Goal: Task Accomplishment & Management: Complete application form

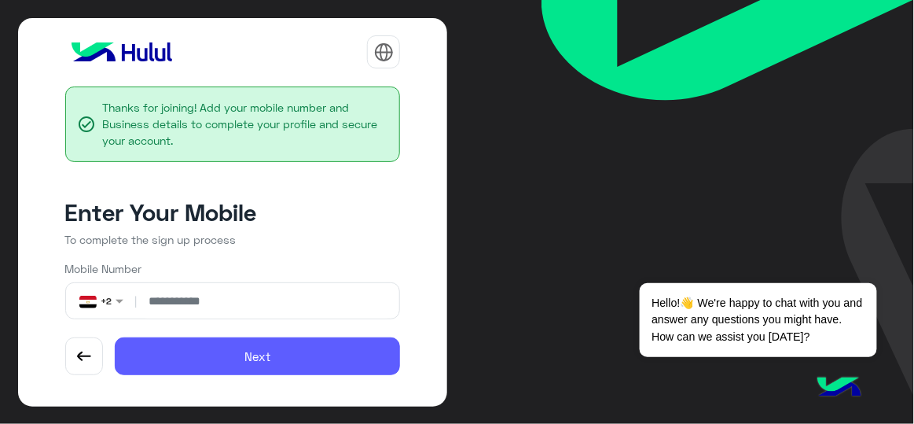
click at [244, 347] on button "Next" at bounding box center [257, 356] width 285 height 38
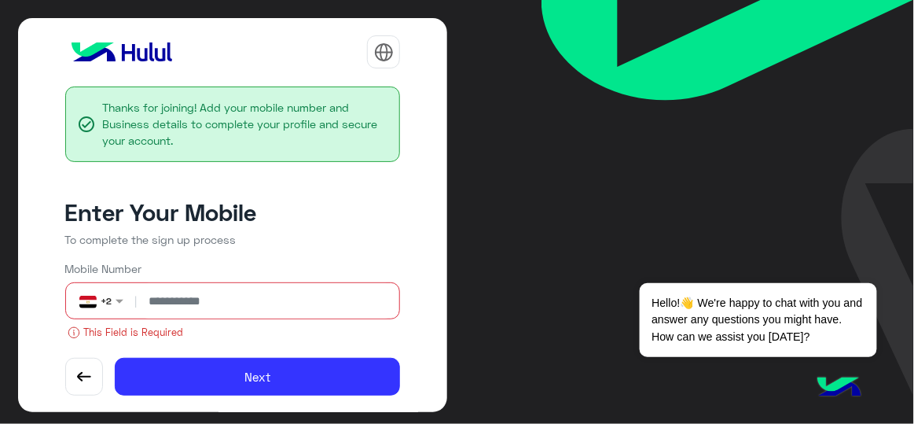
click at [204, 303] on input "number" at bounding box center [267, 300] width 254 height 35
type input "*"
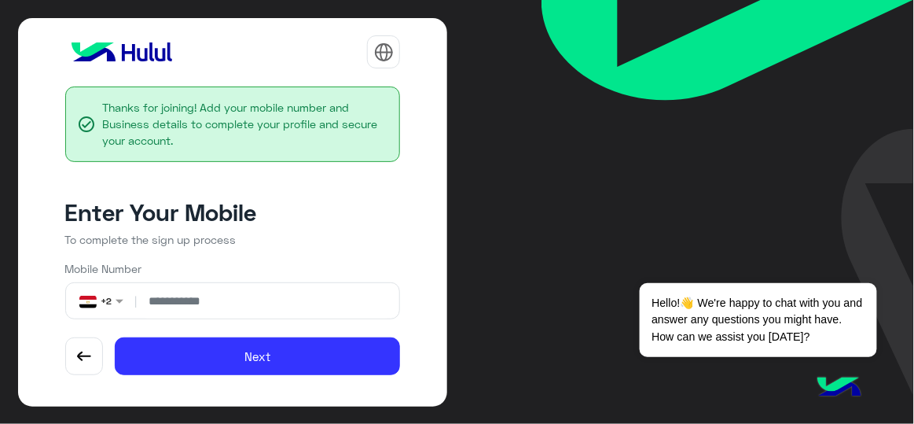
type input "**********"
click at [115, 337] on button "Next" at bounding box center [257, 356] width 285 height 38
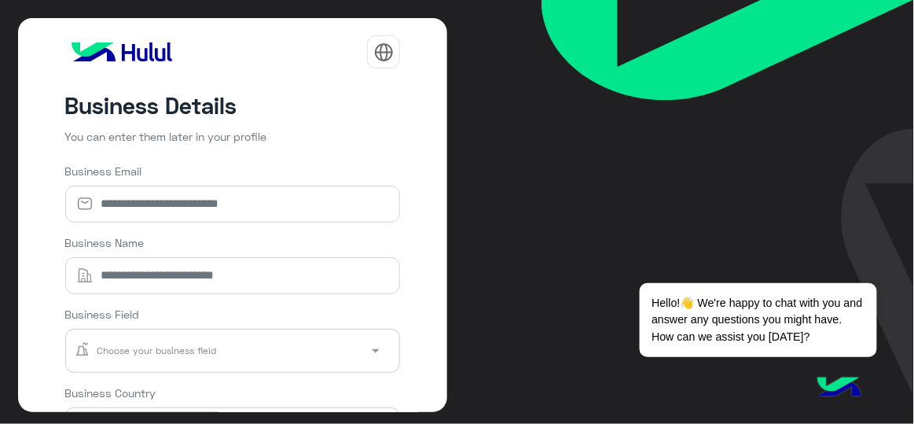
scroll to position [200, 0]
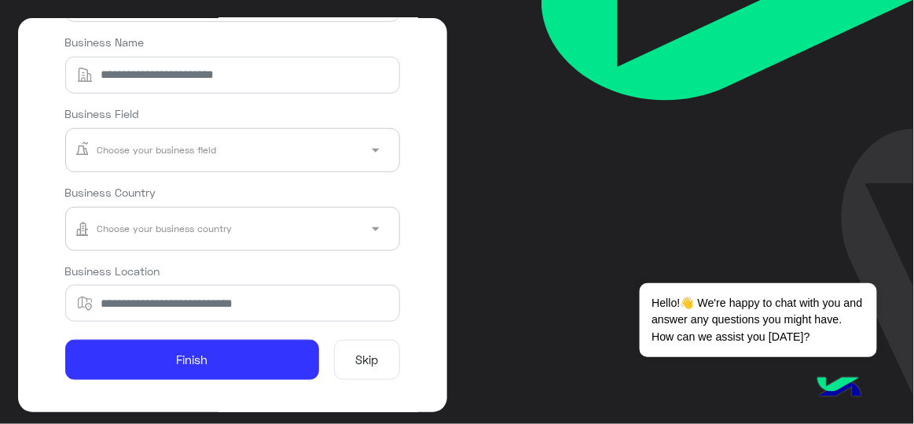
click at [360, 347] on button "Skip" at bounding box center [367, 360] width 66 height 40
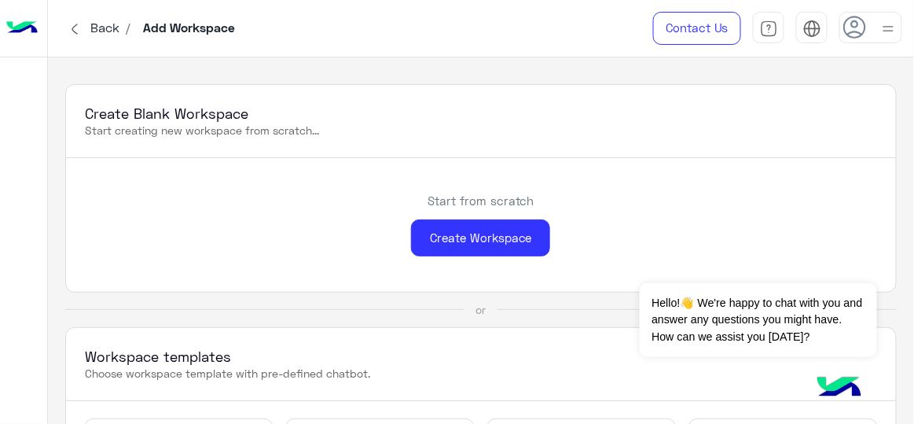
click at [78, 31] on img at bounding box center [74, 29] width 19 height 19
click at [869, 29] on div at bounding box center [870, 27] width 63 height 31
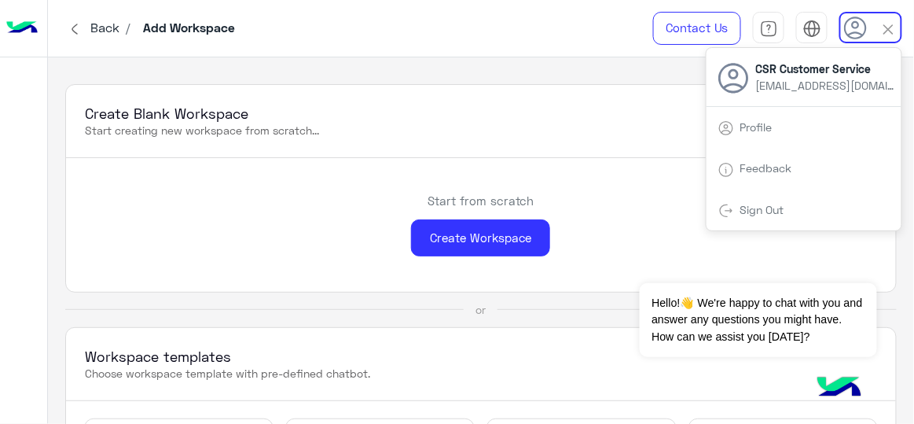
click at [72, 24] on img at bounding box center [74, 29] width 19 height 19
click at [77, 26] on img at bounding box center [74, 29] width 19 height 19
click at [468, 137] on p "Start creating new workspace from scratch..." at bounding box center [480, 131] width 791 height 16
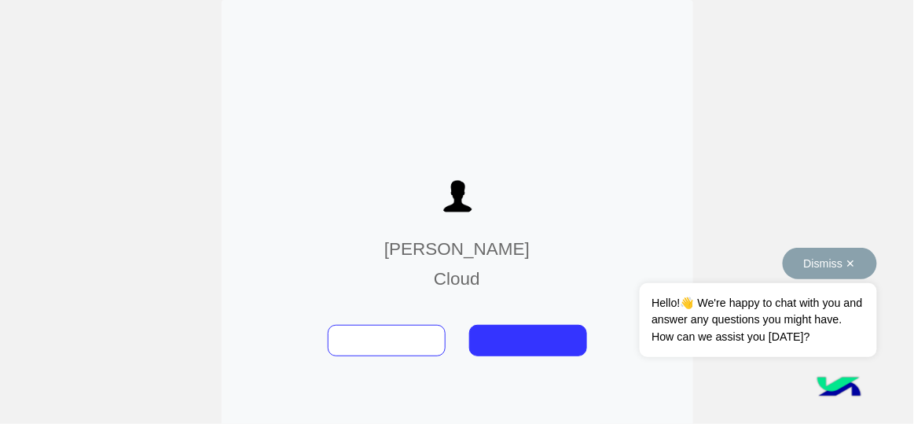
click at [817, 269] on button "Dismiss ✕" at bounding box center [830, 263] width 94 height 31
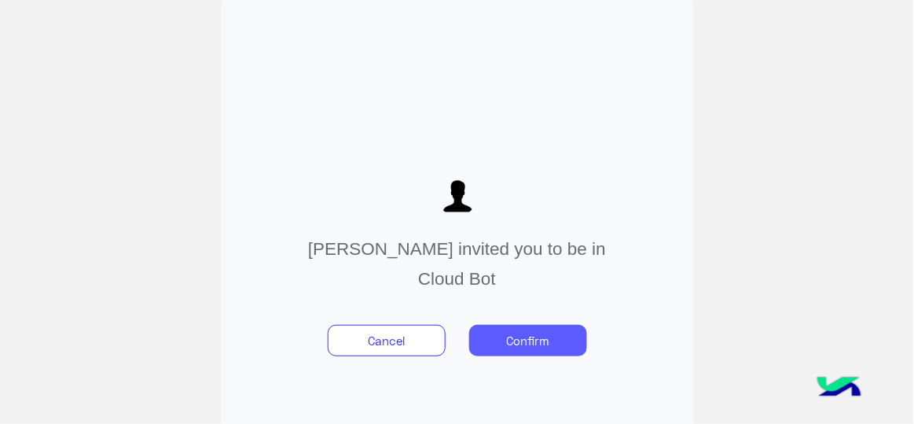
click at [528, 327] on button "Confirm" at bounding box center [528, 340] width 118 height 31
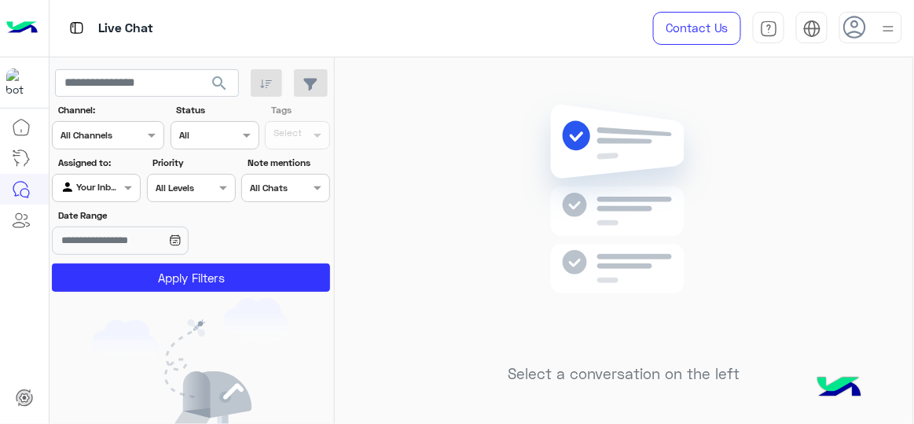
click at [883, 28] on img at bounding box center [889, 29] width 20 height 20
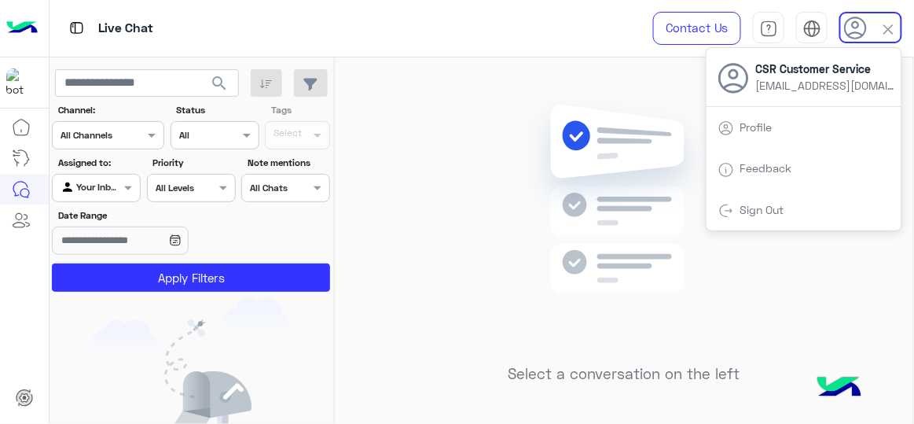
click at [553, 227] on img at bounding box center [624, 222] width 227 height 261
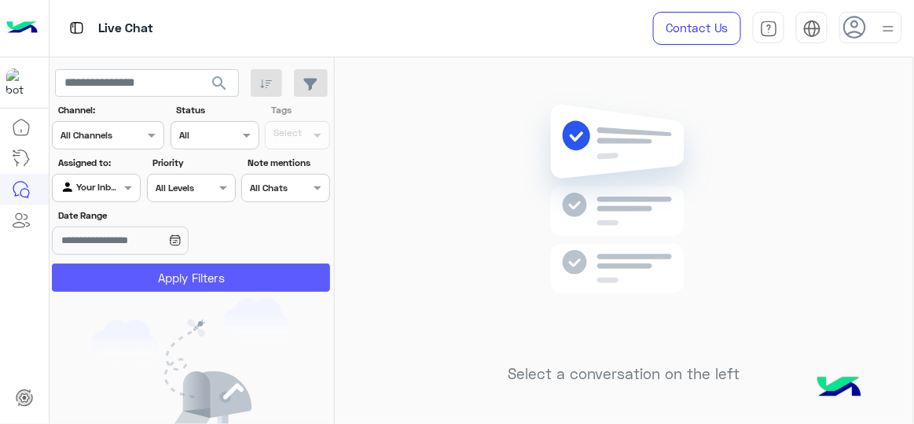
click at [213, 281] on button "Apply Filters" at bounding box center [191, 277] width 278 height 28
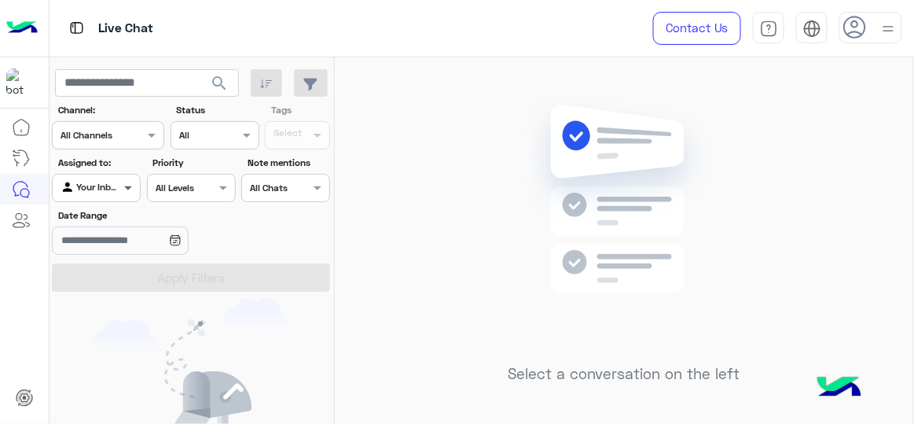
click at [129, 187] on span at bounding box center [130, 187] width 20 height 17
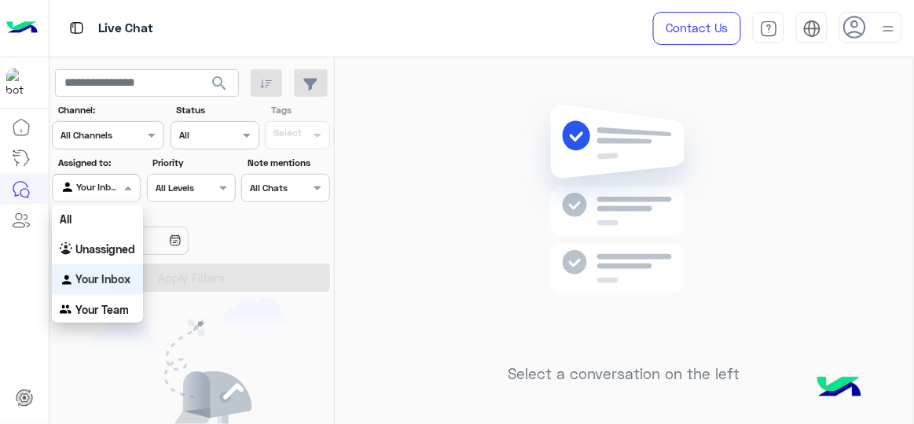
click at [374, 243] on div "Select a conversation on the left" at bounding box center [624, 243] width 578 height 373
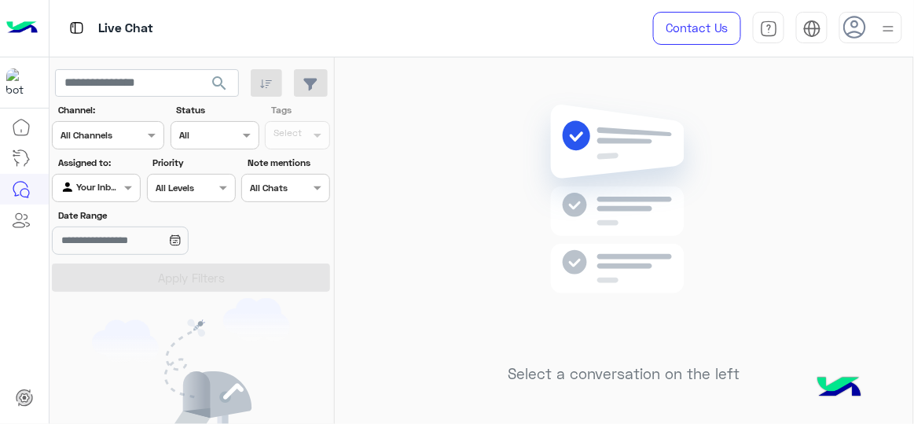
click at [876, 27] on div at bounding box center [870, 27] width 63 height 31
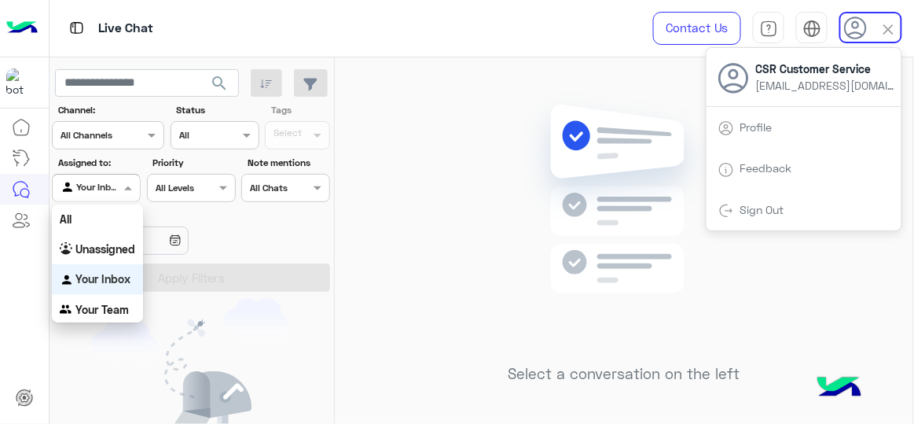
click at [124, 185] on span at bounding box center [130, 187] width 20 height 17
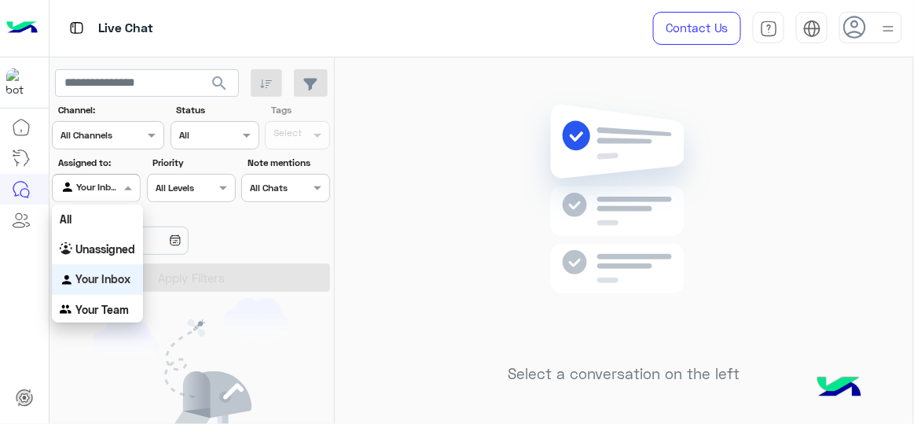
click at [124, 185] on span at bounding box center [130, 187] width 20 height 17
click at [117, 304] on b "Your Team" at bounding box center [101, 308] width 53 height 13
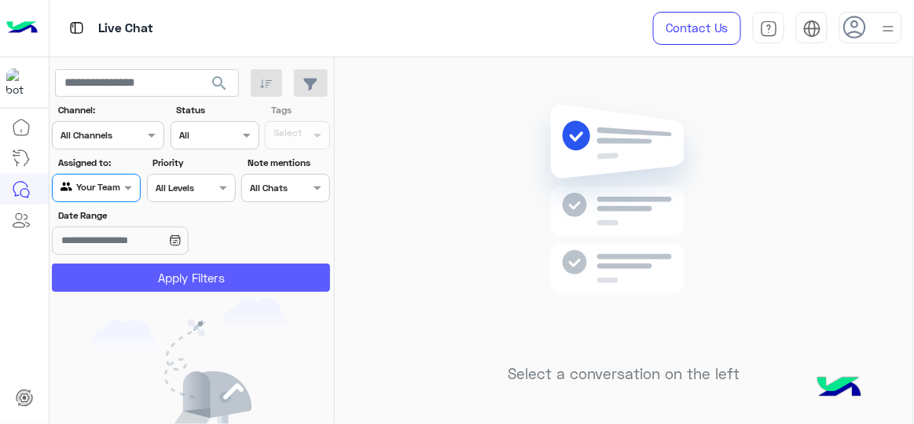
click at [152, 276] on button "Apply Filters" at bounding box center [191, 277] width 278 height 28
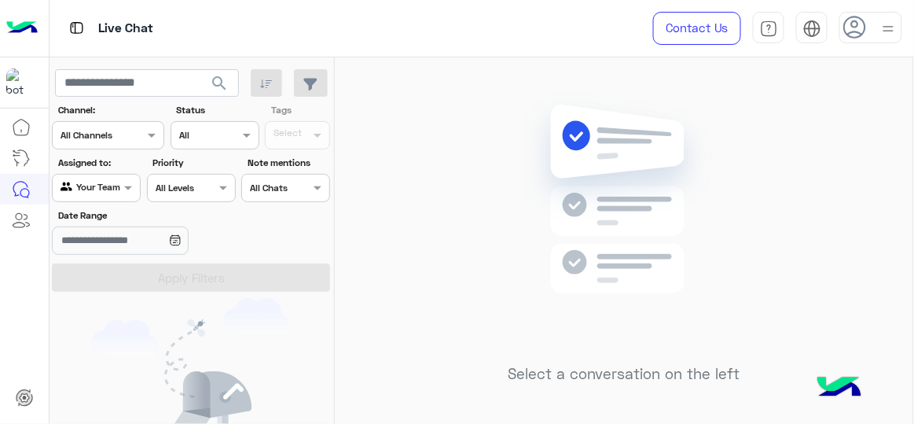
click at [119, 191] on div at bounding box center [96, 185] width 87 height 15
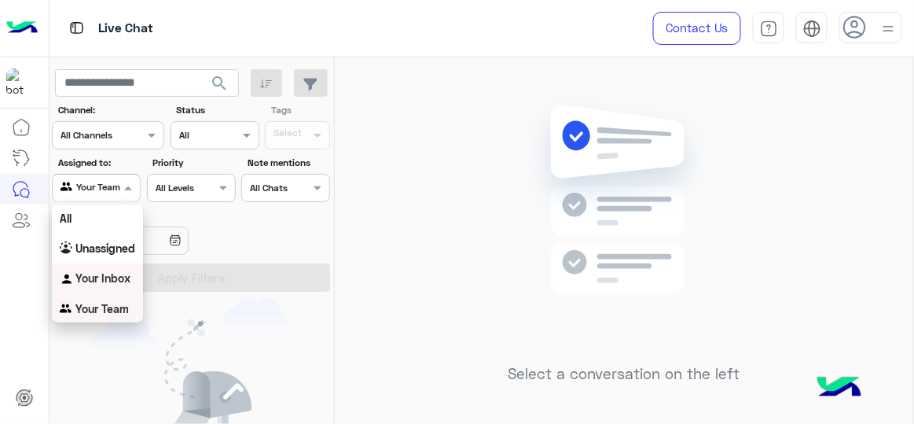
click at [108, 277] on b "Your Inbox" at bounding box center [102, 277] width 55 height 13
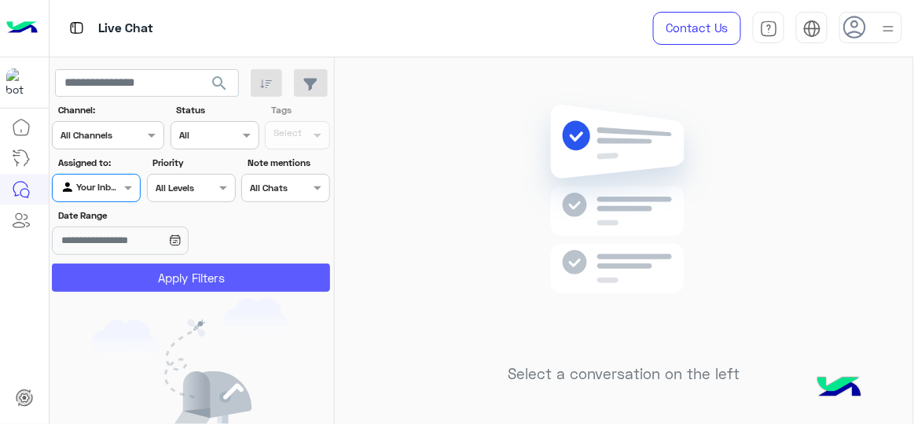
click at [152, 282] on button "Apply Filters" at bounding box center [191, 277] width 278 height 28
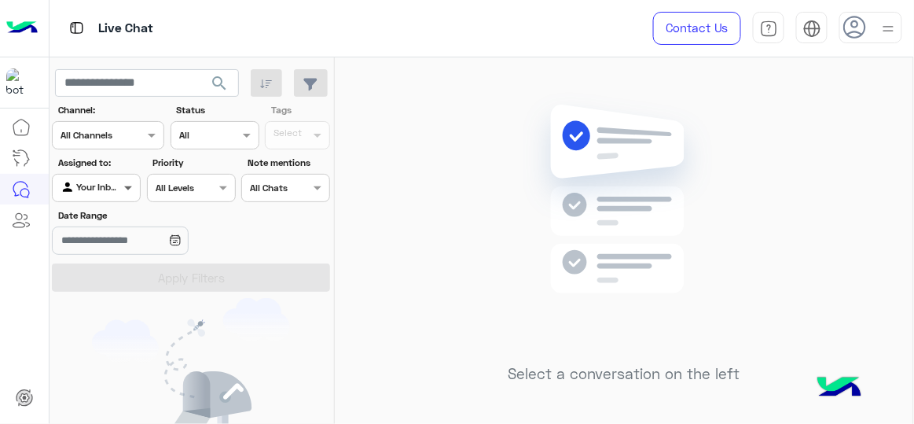
click at [121, 195] on span at bounding box center [130, 187] width 20 height 17
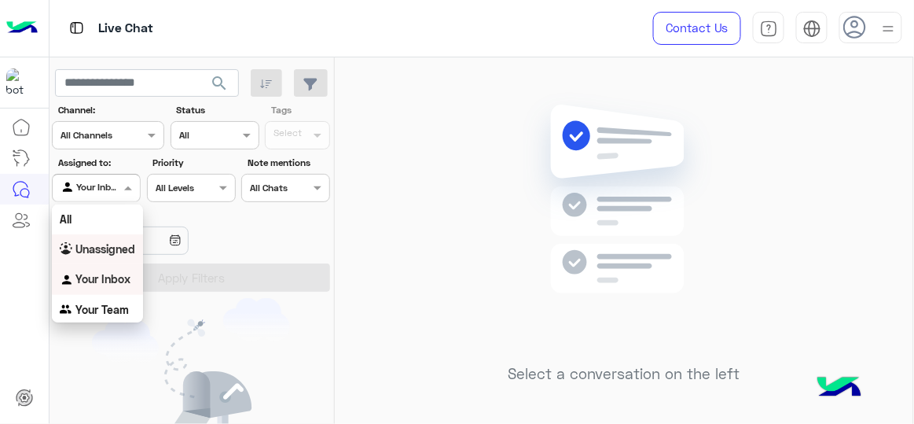
click at [110, 248] on b "Unassigned" at bounding box center [105, 248] width 60 height 13
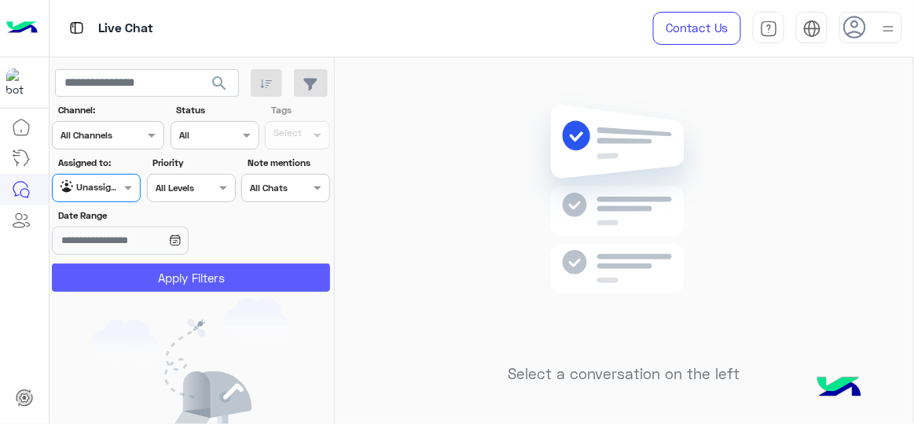
click at [151, 267] on button "Apply Filters" at bounding box center [191, 277] width 278 height 28
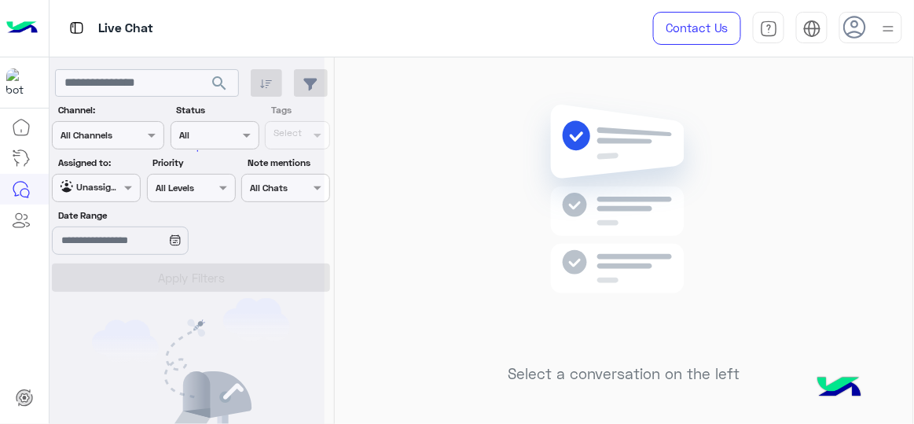
click at [154, 278] on div at bounding box center [187, 218] width 275 height 424
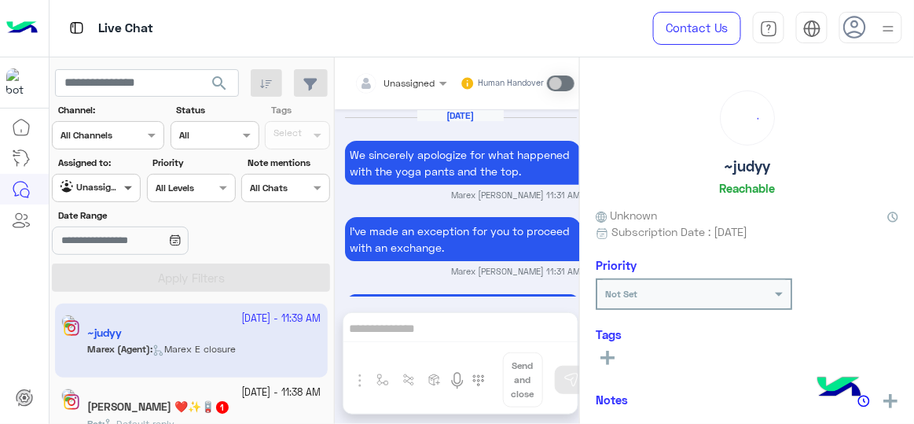
scroll to position [843, 0]
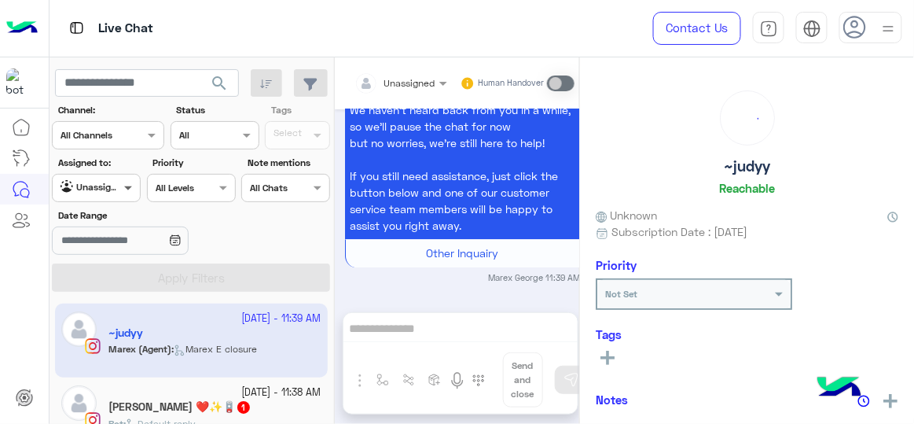
click at [125, 193] on span at bounding box center [130, 187] width 20 height 17
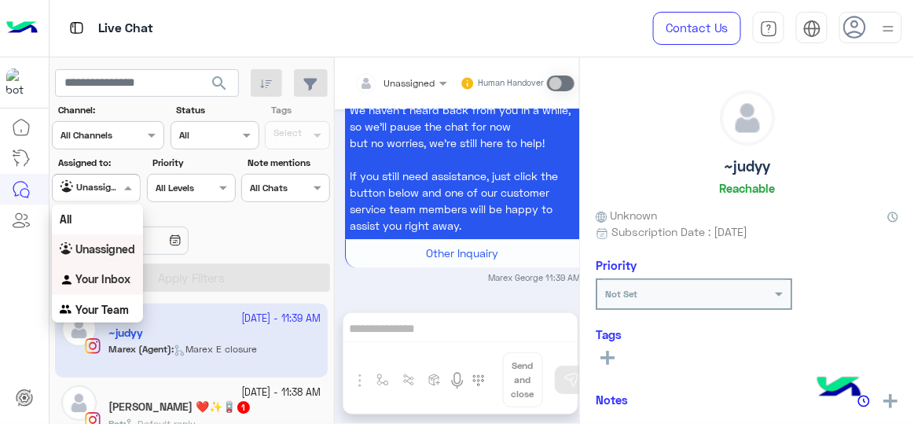
click at [119, 280] on b "Your Inbox" at bounding box center [102, 278] width 55 height 13
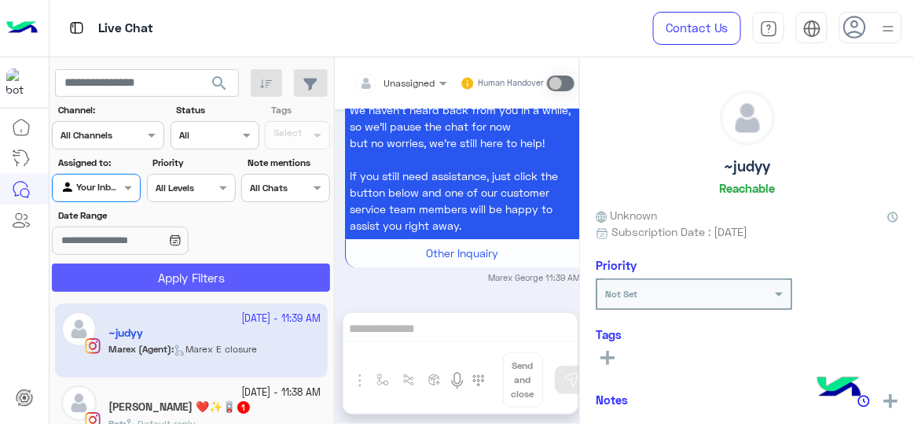
click at [164, 274] on button "Apply Filters" at bounding box center [191, 277] width 278 height 28
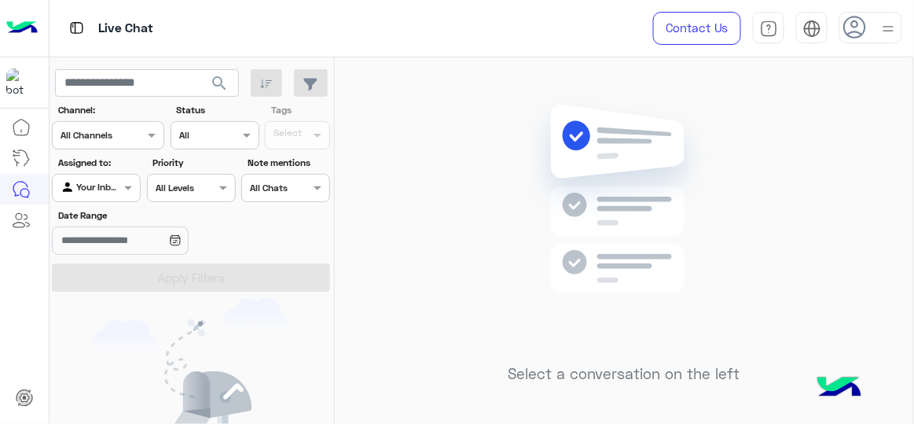
click at [318, 137] on div "Tags Select" at bounding box center [298, 126] width 71 height 46
click at [296, 130] on div "Tags Select" at bounding box center [298, 126] width 71 height 46
click at [296, 131] on div "Tags Select" at bounding box center [298, 126] width 71 height 46
